Goal: Information Seeking & Learning: Check status

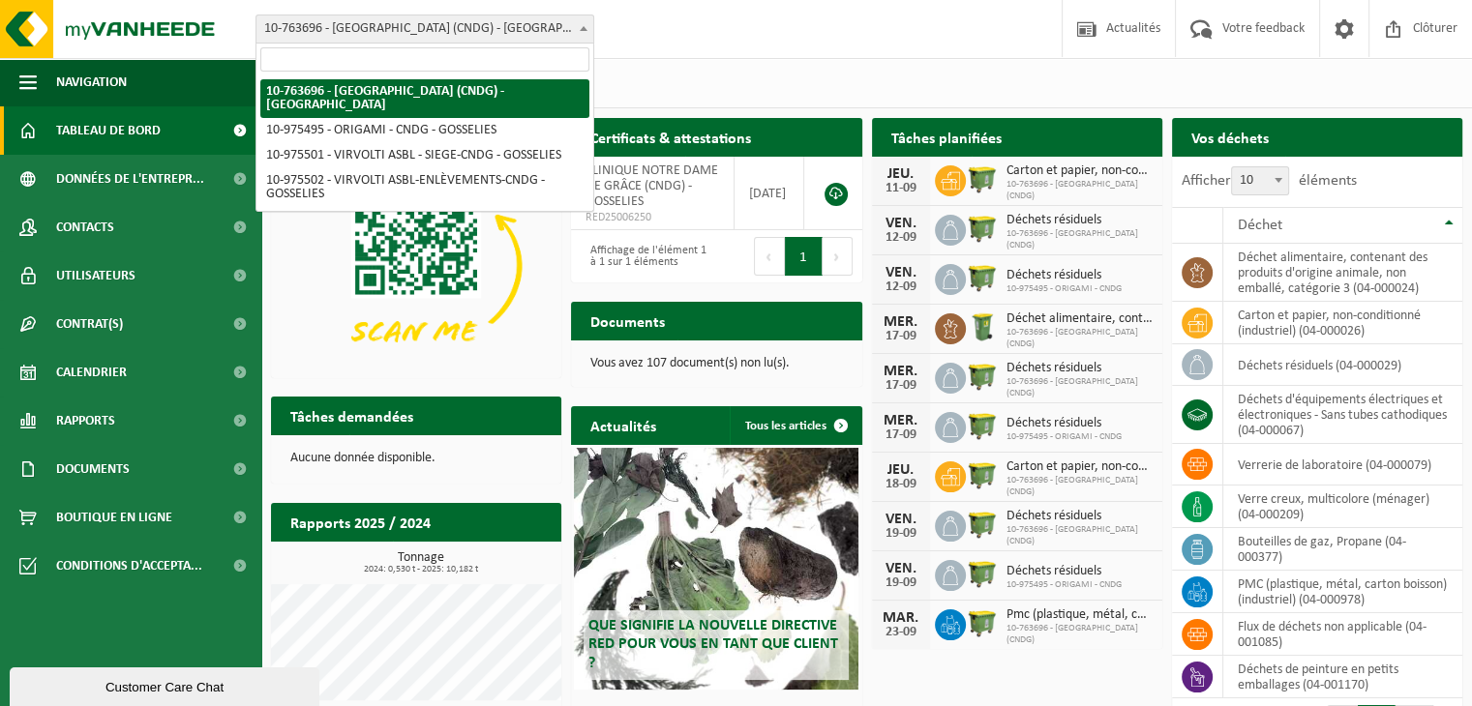
click at [451, 24] on span "10-763696 - [GEOGRAPHIC_DATA] (CNDG) - [GEOGRAPHIC_DATA]" at bounding box center [424, 28] width 337 height 27
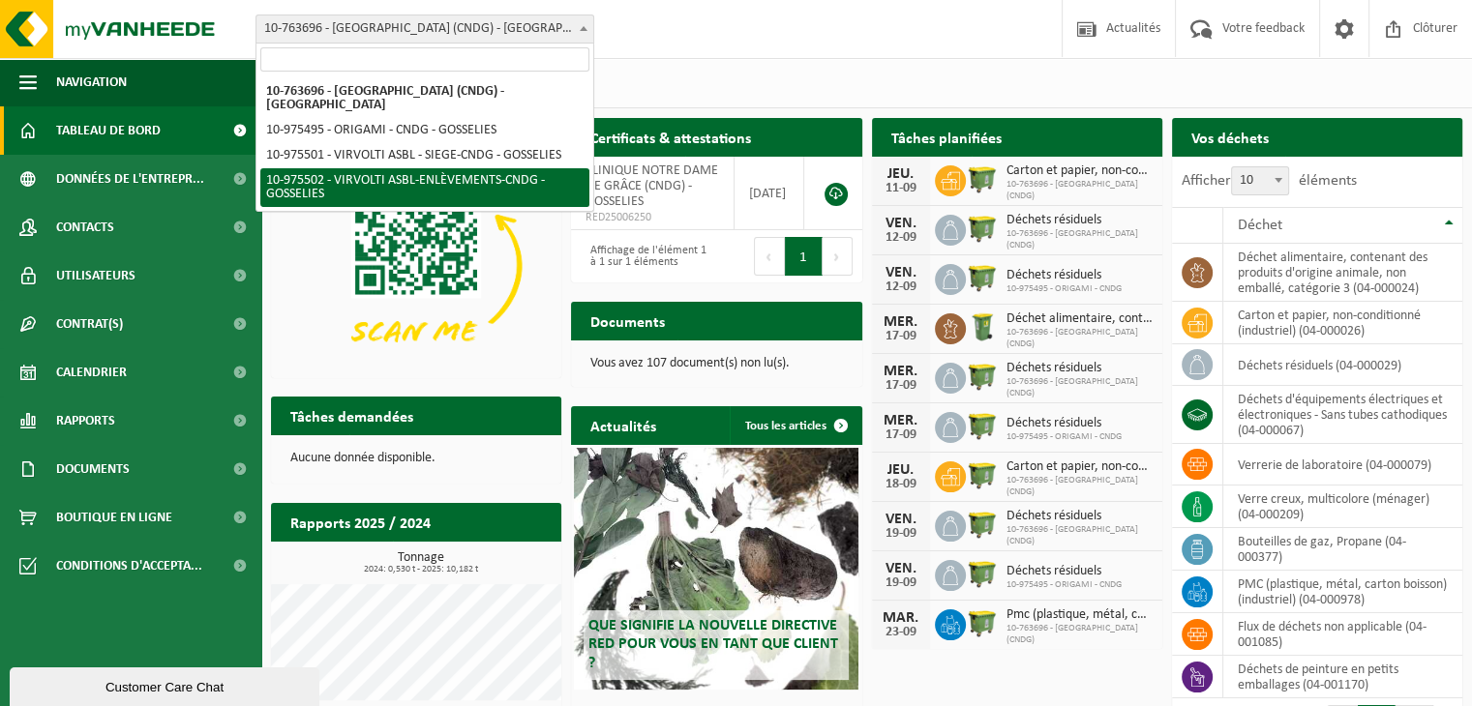
select select "158252"
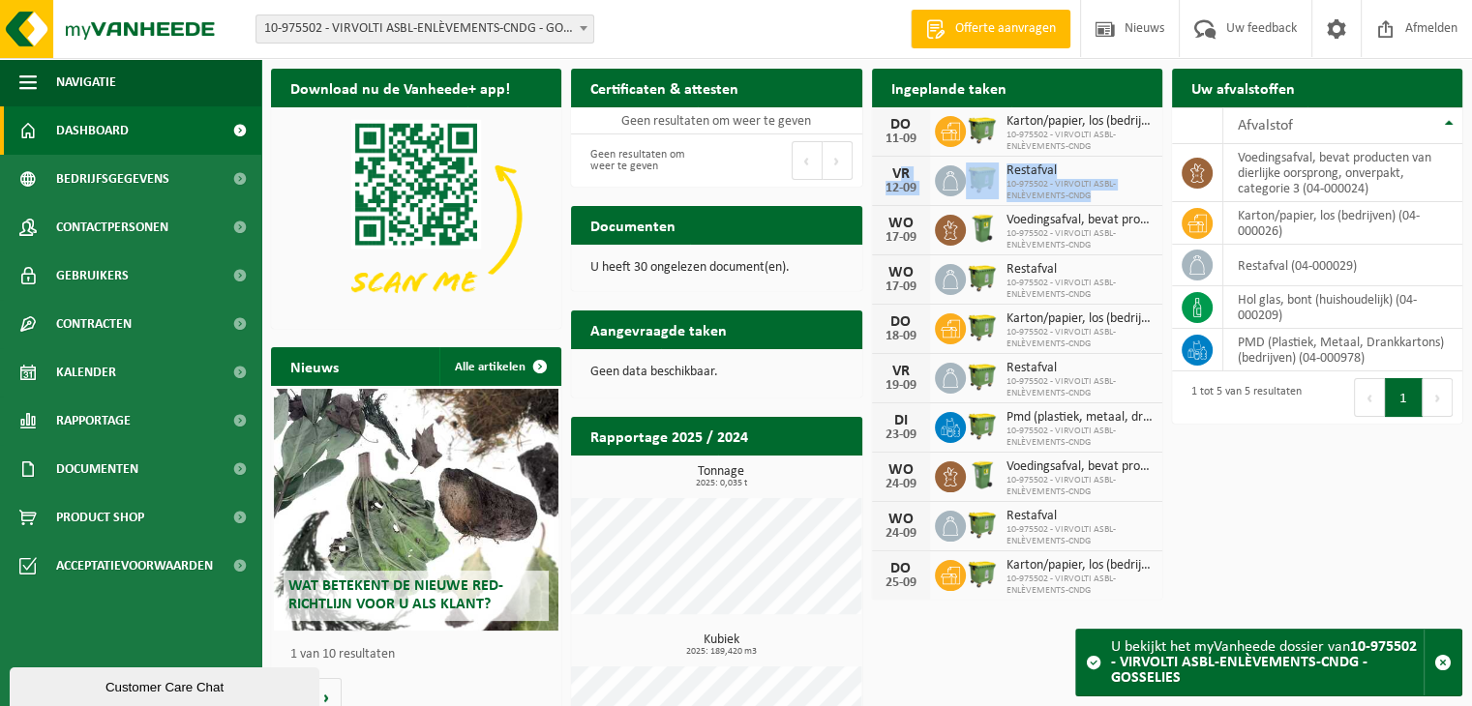
drag, startPoint x: 879, startPoint y: 171, endPoint x: 1127, endPoint y: 195, distance: 249.8
click at [1127, 195] on div "VR 12-09 Restafval 10-975502 - VIRVOLTI ASBL-ENLÈVEMENTS-CNDG" at bounding box center [1017, 181] width 290 height 49
copy div "VR 12-09 Restafval 10-975502 - VIRVOLTI ASBL-ENLÈVEMENTS-CNDG"
click at [866, 28] on div "Vestiging: 10-763696 - CLINIQUE NOTRE DAME DE GRÂCE (CNDG) - GOSSELIES 10-97549…" at bounding box center [736, 29] width 1472 height 59
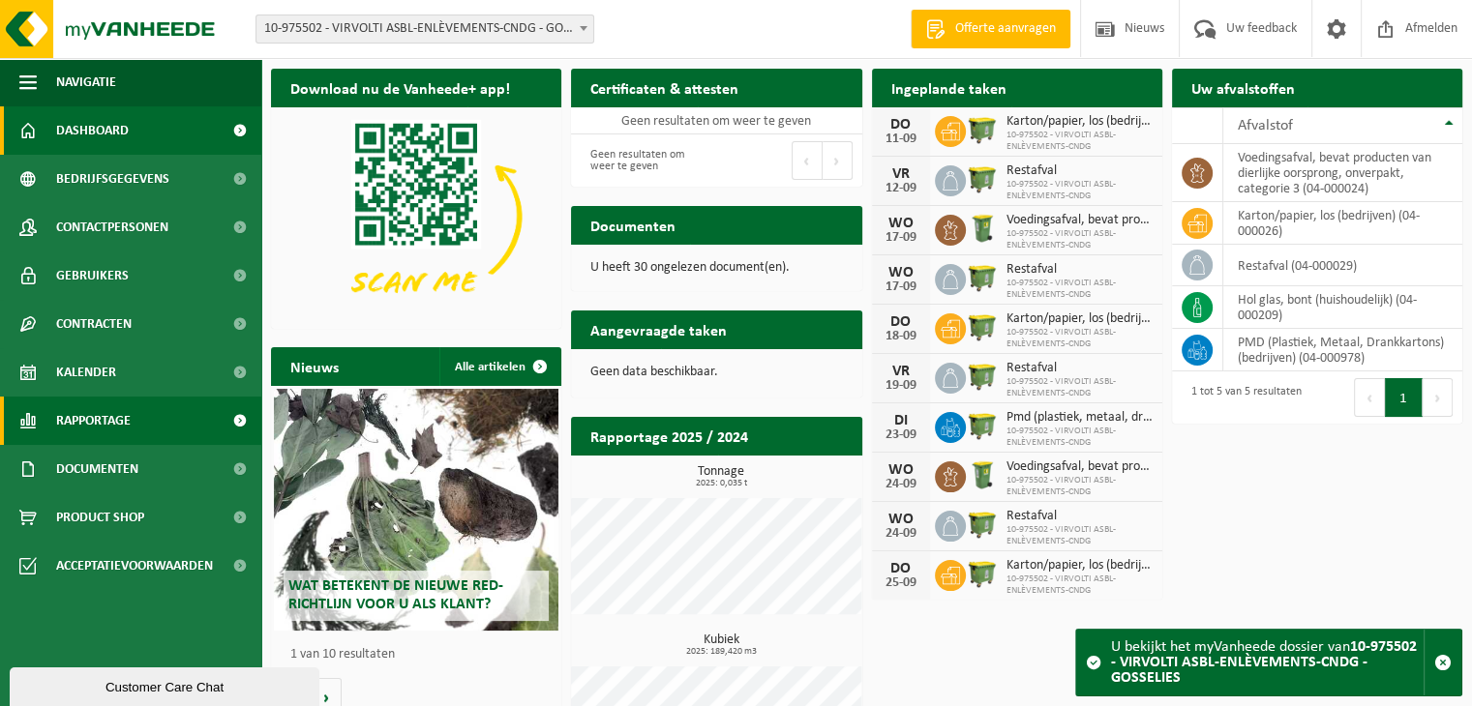
click at [132, 418] on link "Rapportage" at bounding box center [130, 421] width 261 height 48
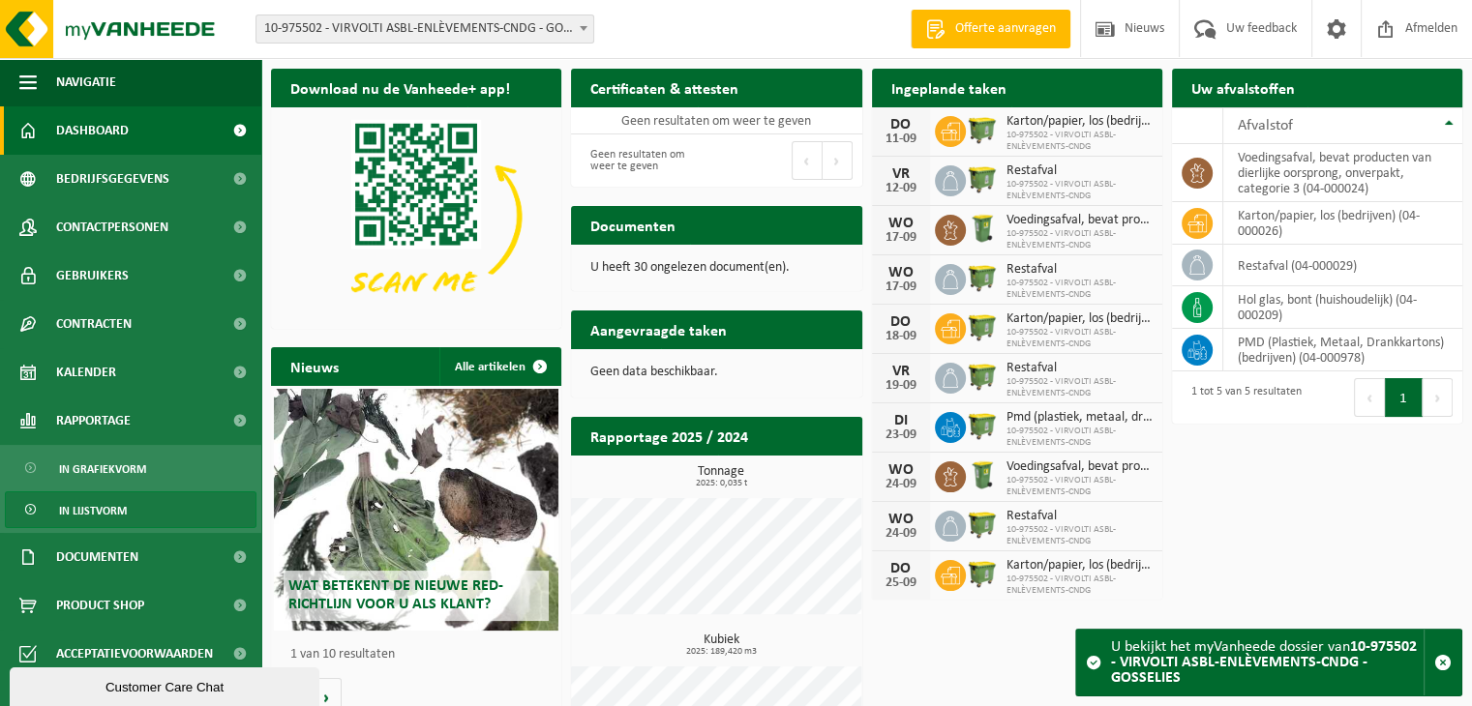
click at [132, 509] on link "In lijstvorm" at bounding box center [131, 510] width 252 height 37
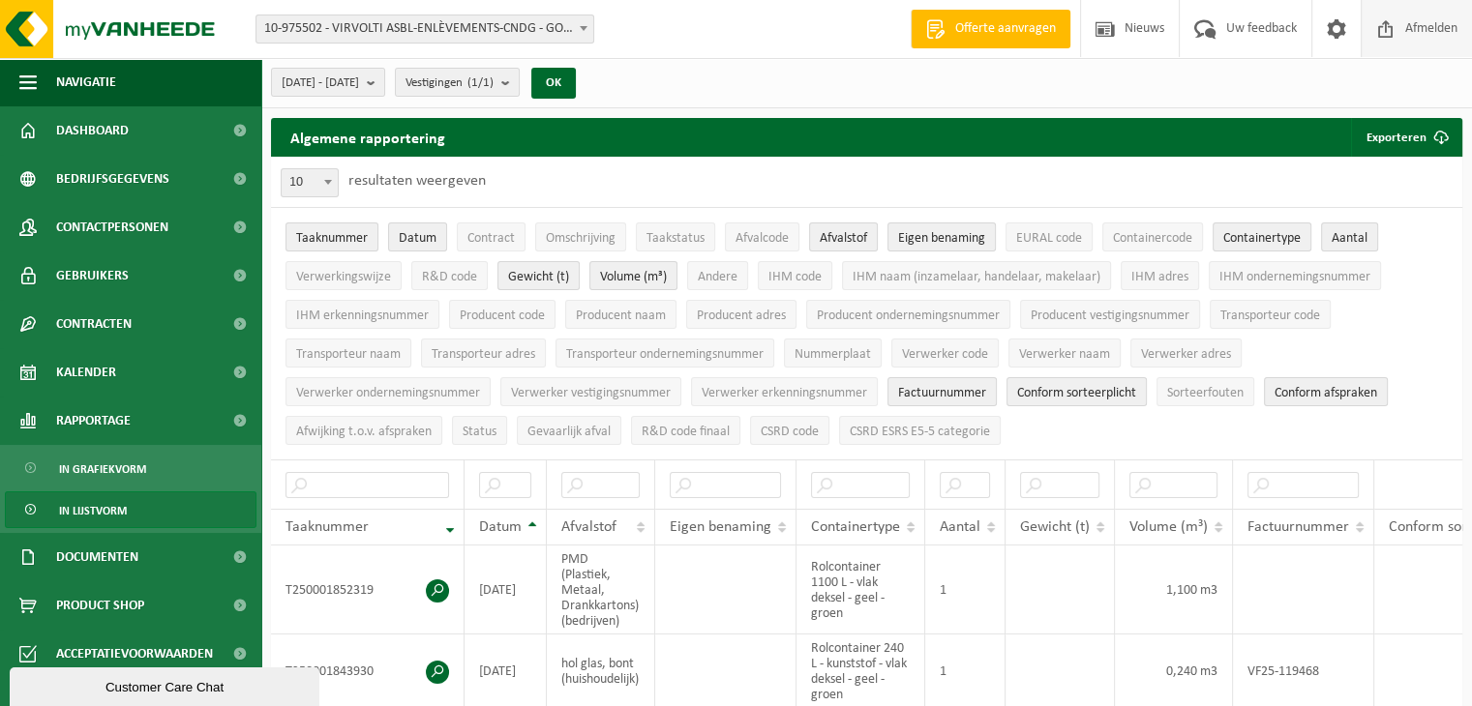
click at [1431, 32] on span "Afmelden" at bounding box center [1431, 28] width 62 height 57
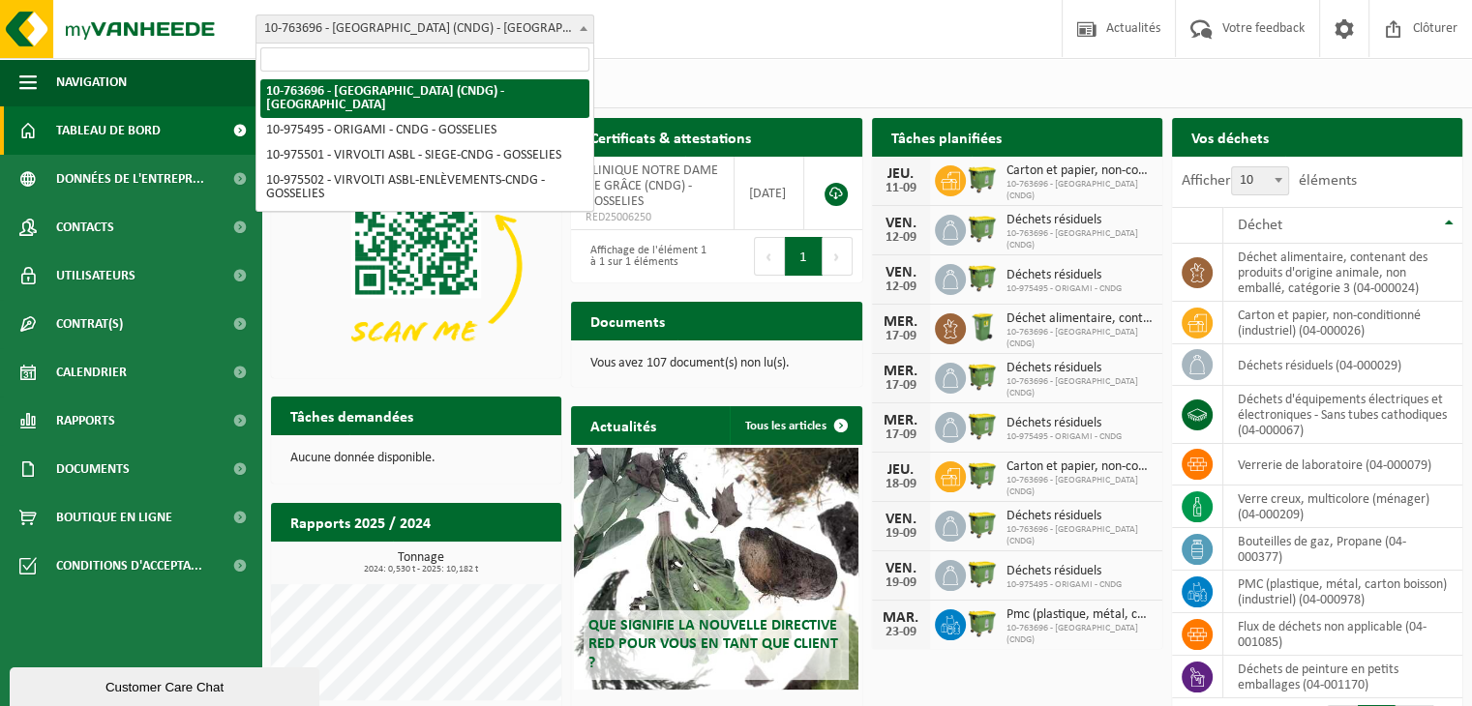
click at [454, 27] on span "10-763696 - [GEOGRAPHIC_DATA] (CNDG) - [GEOGRAPHIC_DATA]" at bounding box center [424, 28] width 337 height 27
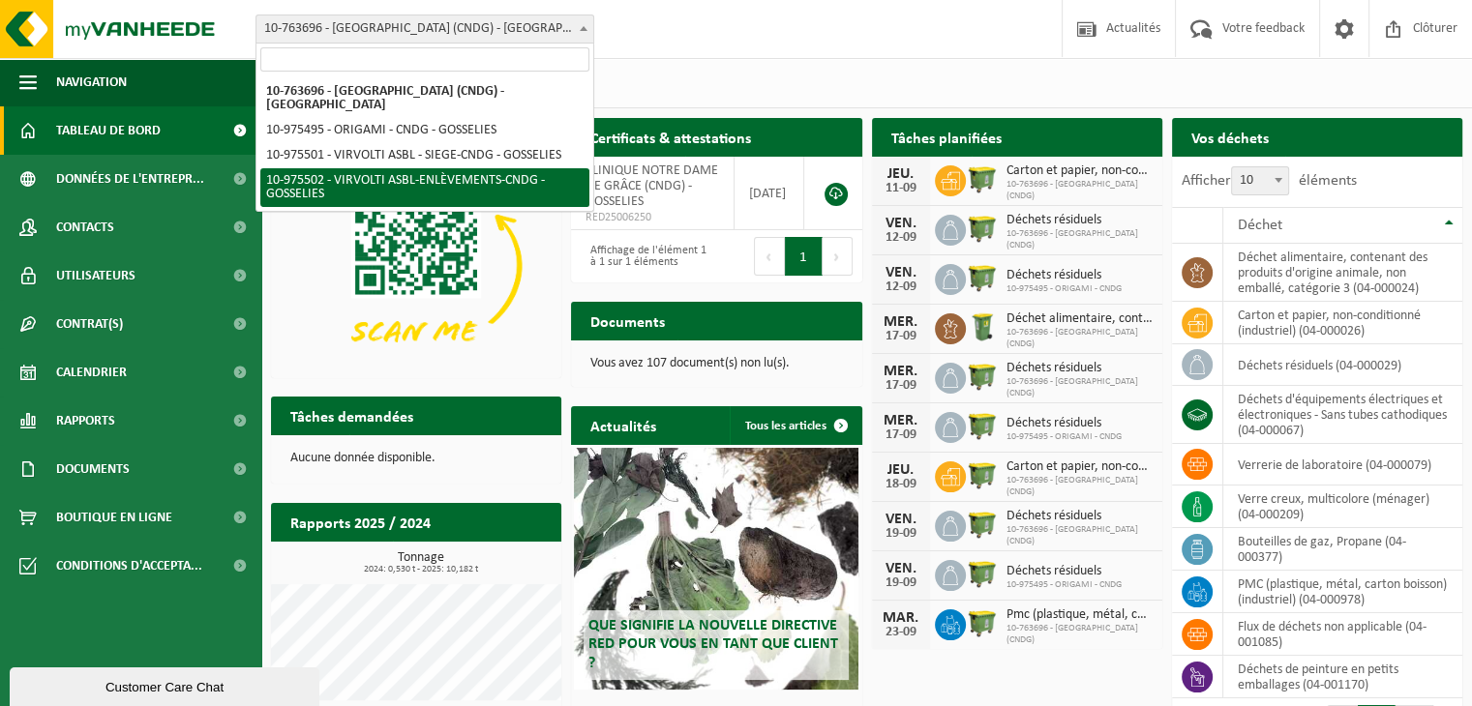
select select "158252"
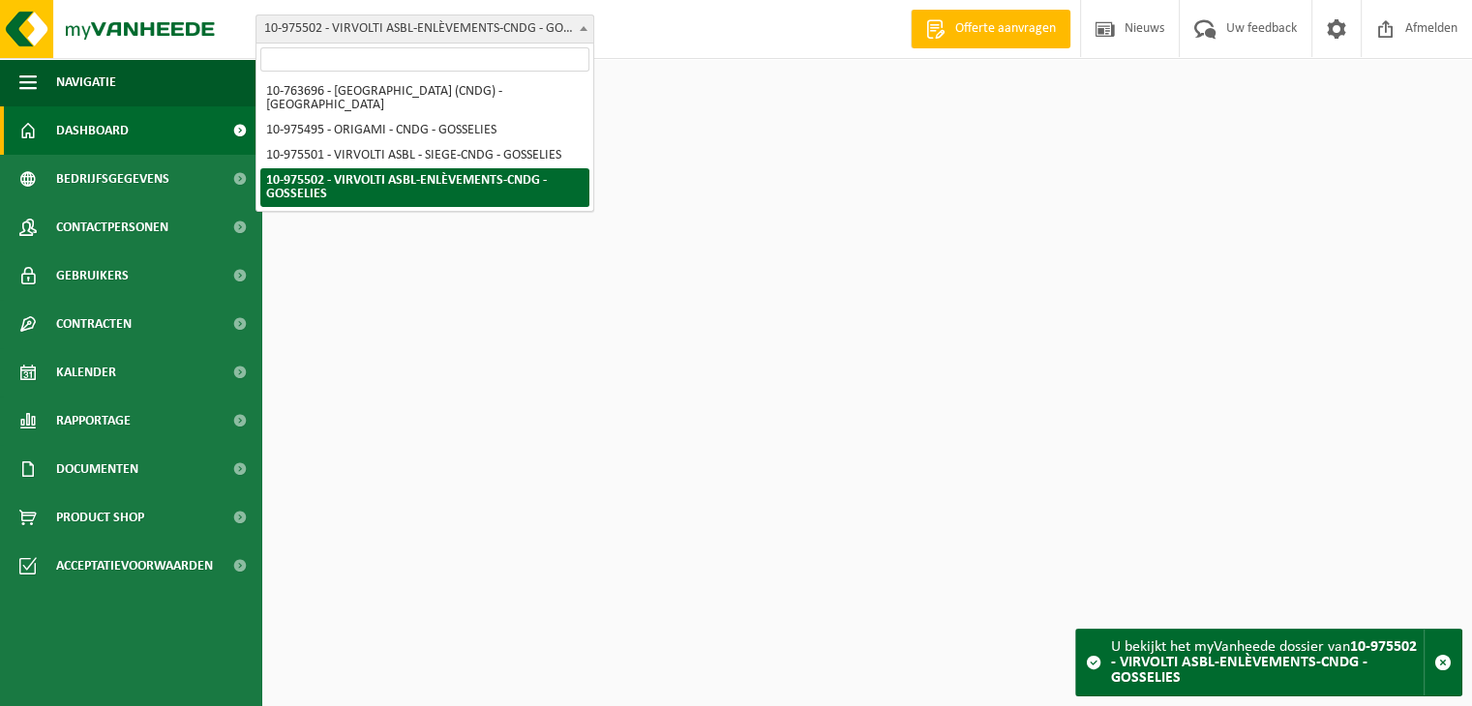
click at [490, 32] on span "10-975502 - VIRVOLTI ASBL-ENLÈVEMENTS-CNDG - GOSSELIES" at bounding box center [424, 28] width 337 height 27
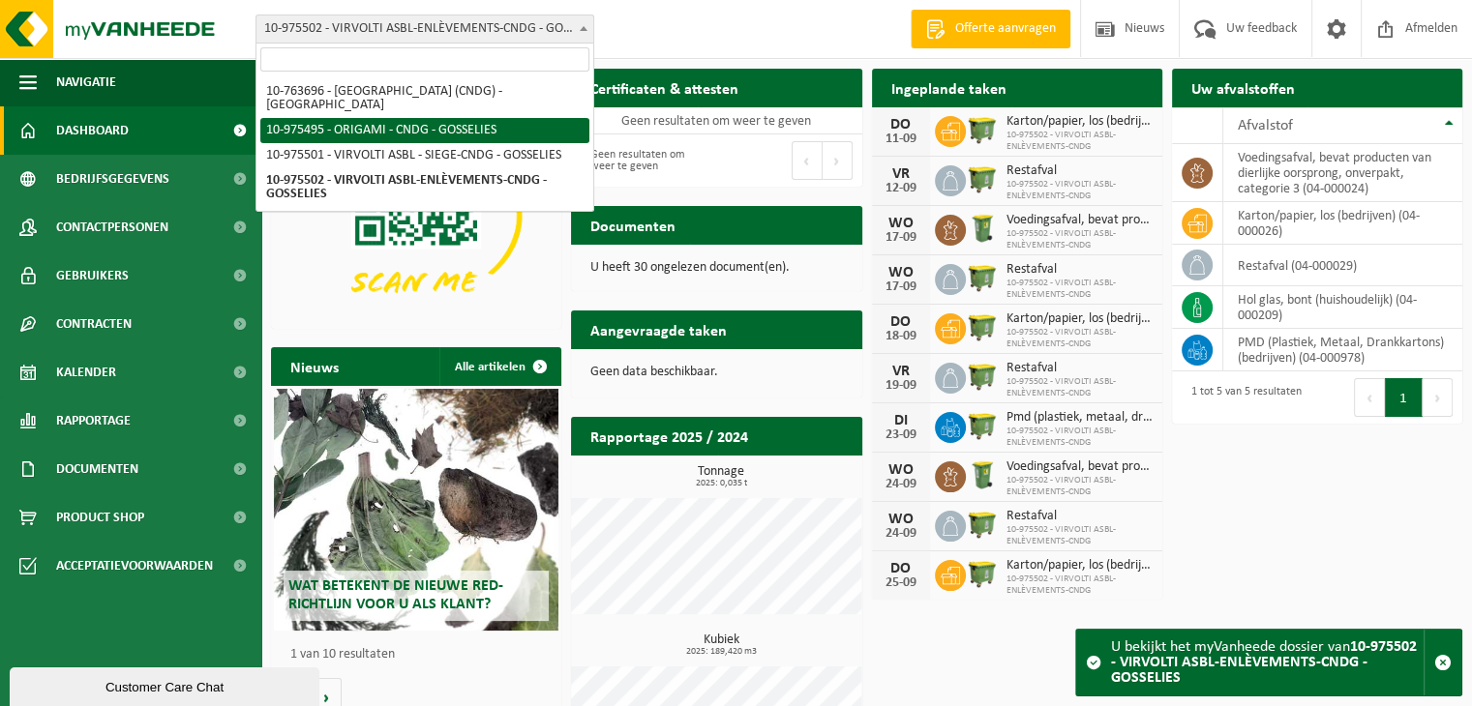
select select "158247"
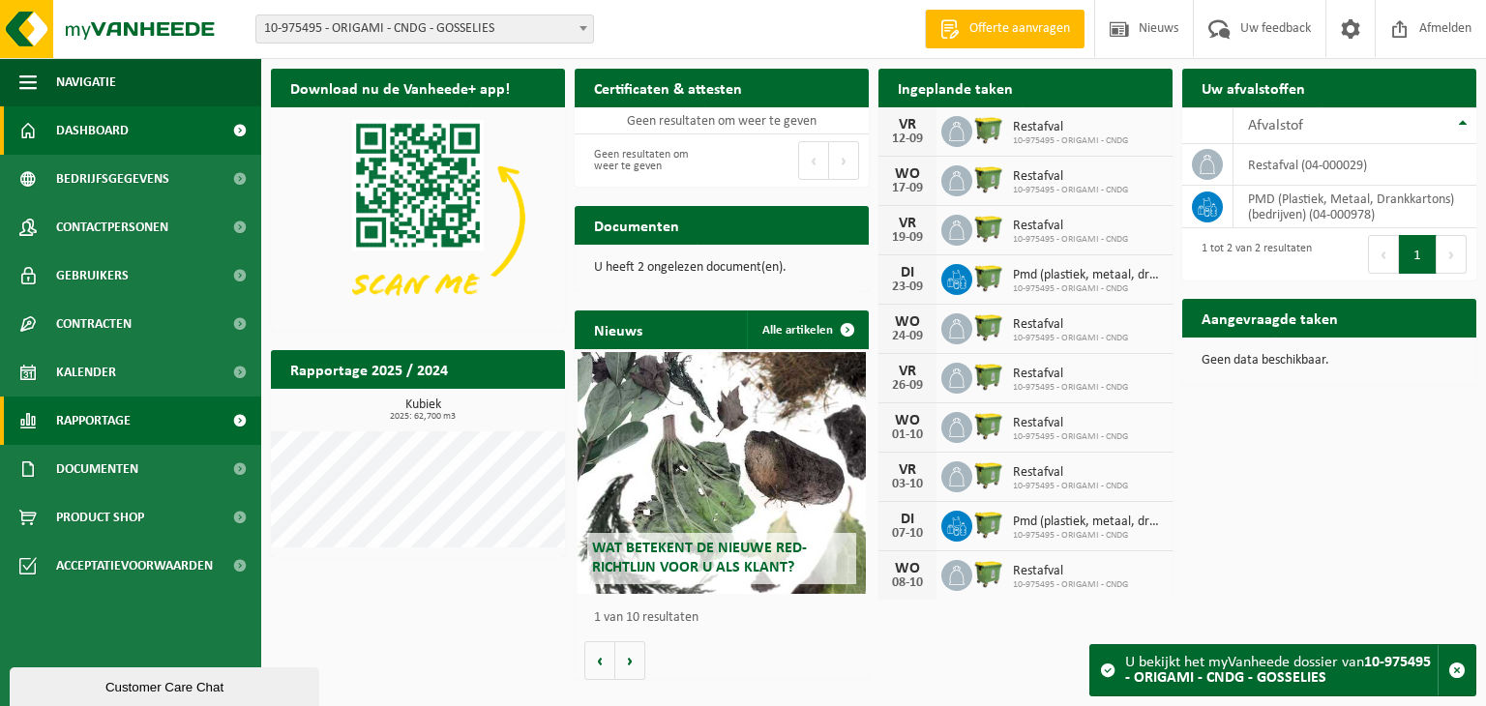
click at [228, 429] on span at bounding box center [240, 421] width 44 height 48
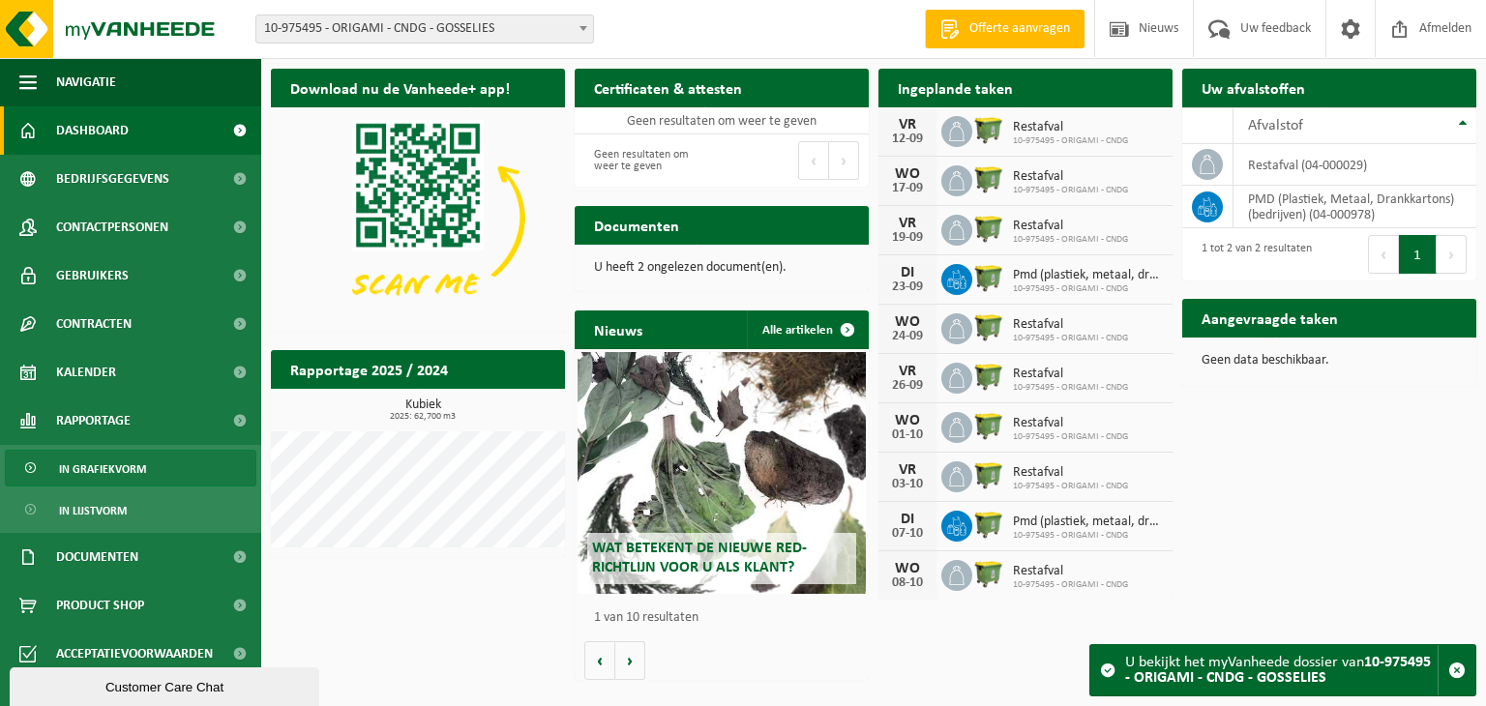
click at [174, 465] on link "In grafiekvorm" at bounding box center [131, 468] width 252 height 37
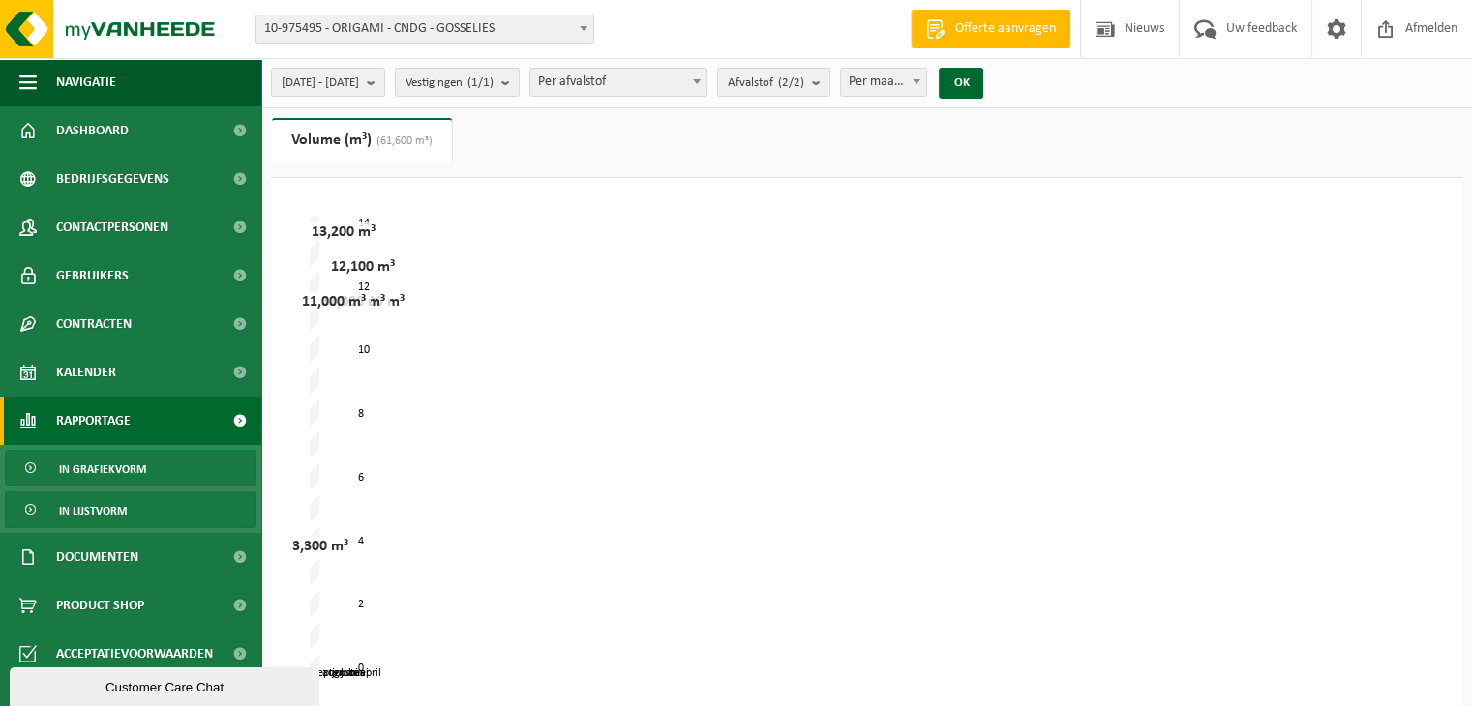
click at [109, 510] on span "In lijstvorm" at bounding box center [93, 511] width 68 height 37
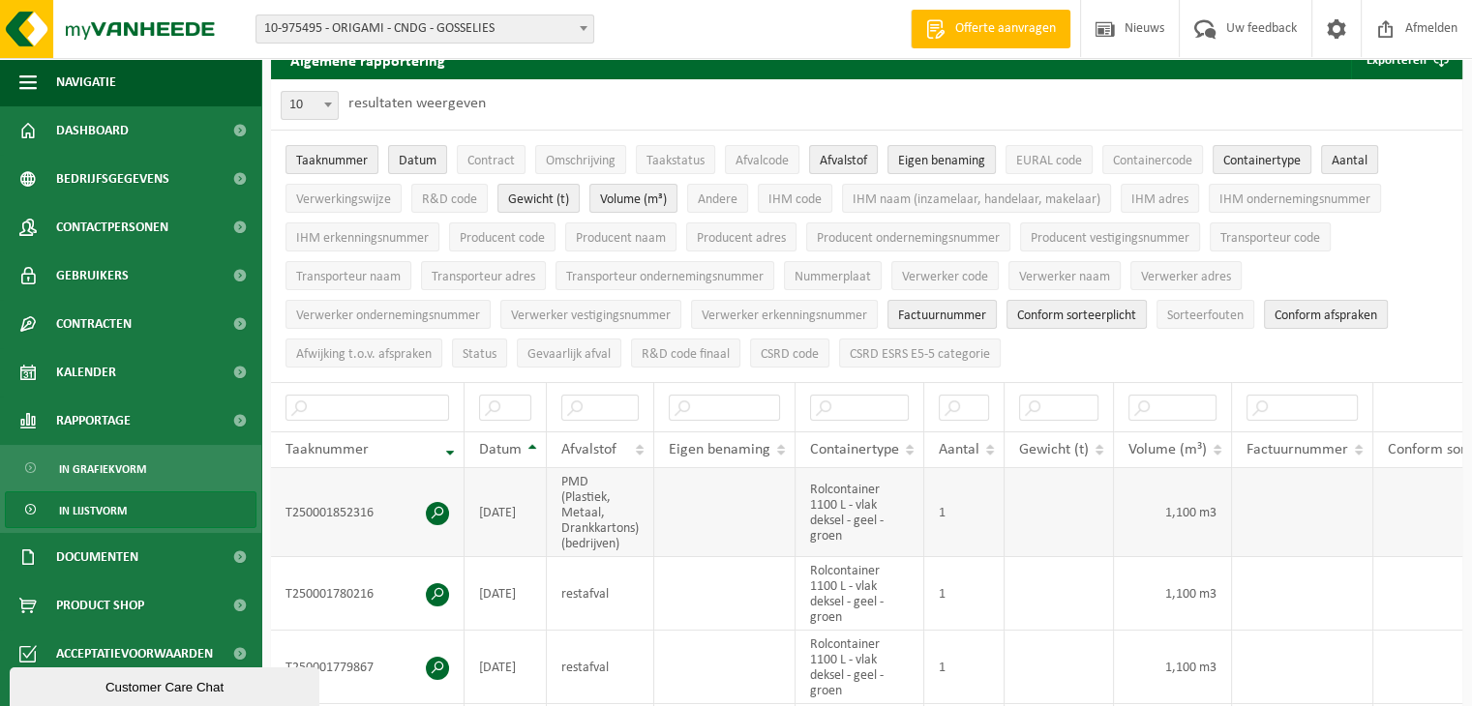
scroll to position [194, 0]
